Goal: Use online tool/utility: Utilize a website feature to perform a specific function

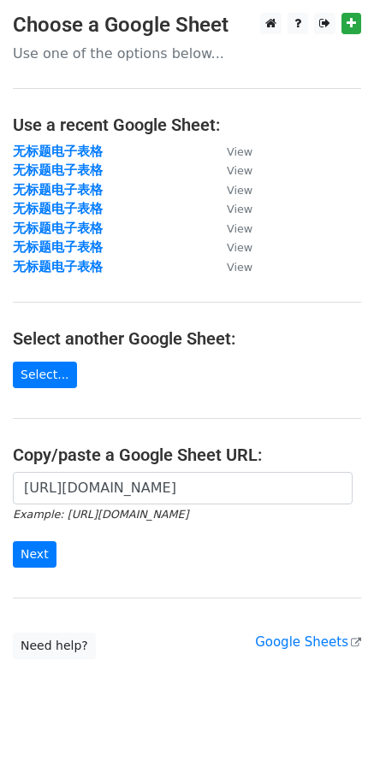
scroll to position [0, 408]
type input "https://docs.google.com/spreadsheets/d/1DeQSgNUYvdSJ-wlzYB7xJa_jNvsJlLdEfyajLcO…"
click at [35, 549] on input "Next" at bounding box center [35, 554] width 44 height 27
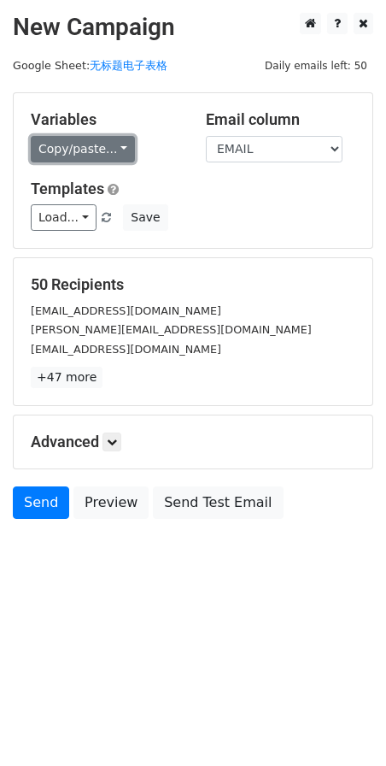
click at [109, 145] on link "Copy/paste..." at bounding box center [83, 149] width 104 height 27
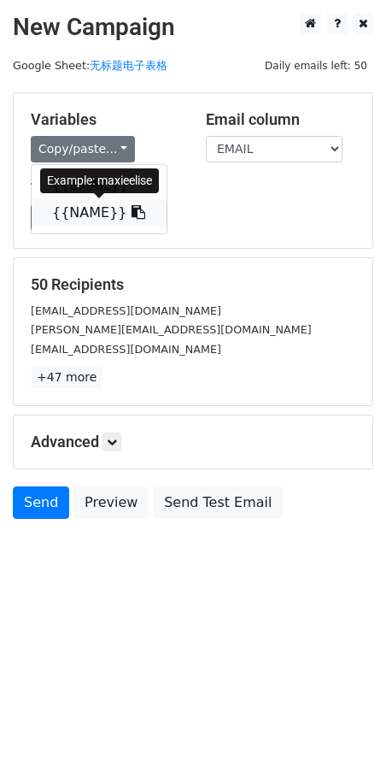
click at [75, 203] on link "{{NAME}}" at bounding box center [99, 212] width 135 height 27
